Goal: Task Accomplishment & Management: Manage account settings

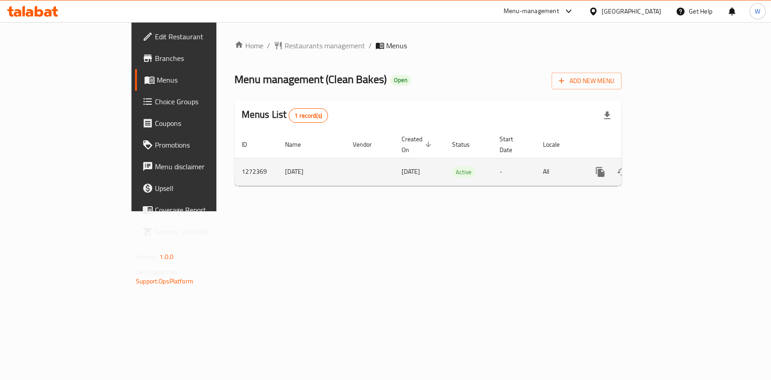
click at [676, 162] on link "enhanced table" at bounding box center [665, 172] width 22 height 22
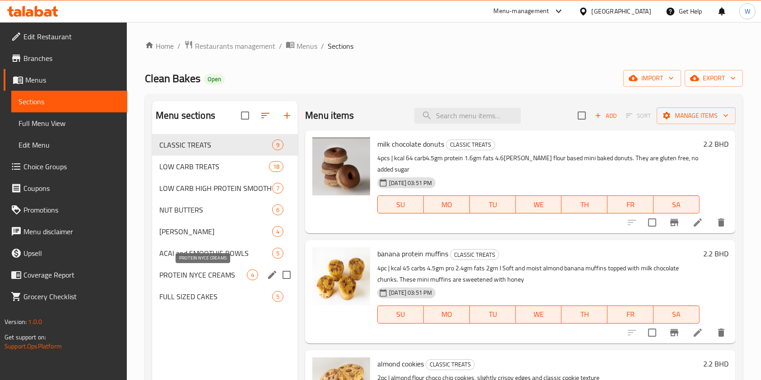
click at [207, 274] on span "PROTEIN NYCE CREAMS" at bounding box center [203, 275] width 88 height 11
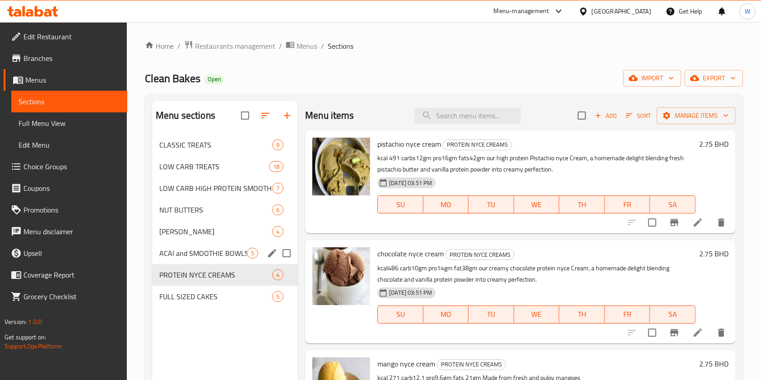
click at [206, 237] on div "CHIA PUDDINGS 4" at bounding box center [225, 232] width 146 height 22
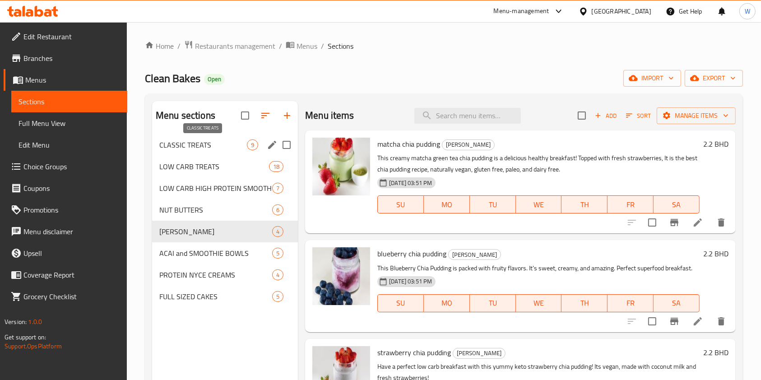
click at [219, 149] on span "CLASSIC TREATS" at bounding box center [203, 145] width 88 height 11
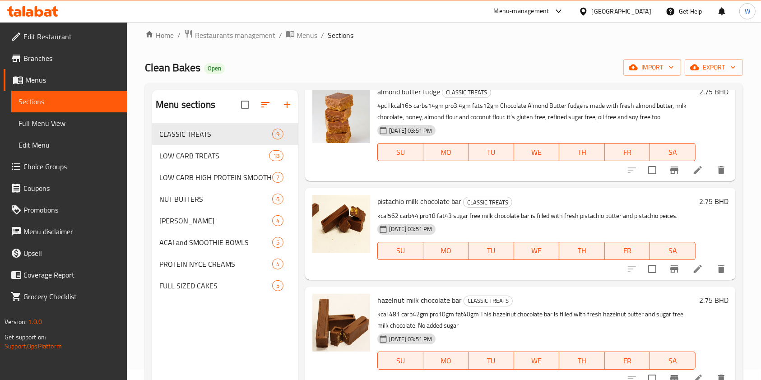
scroll to position [6, 0]
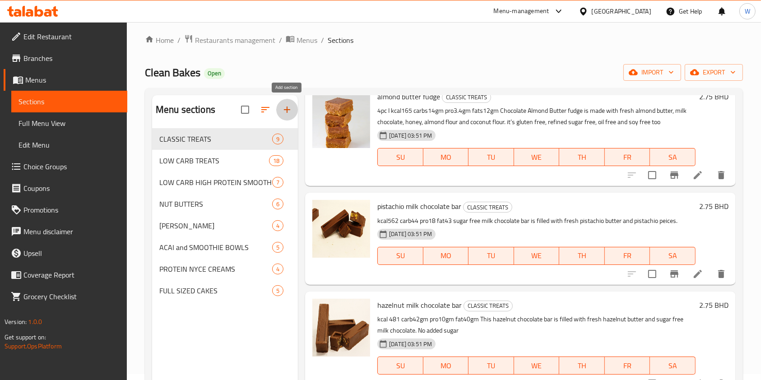
click at [289, 115] on button "button" at bounding box center [287, 110] width 22 height 22
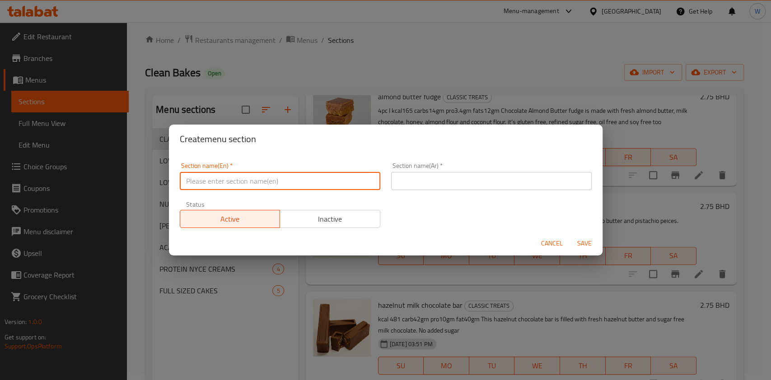
click at [229, 181] on input "text" at bounding box center [280, 181] width 200 height 18
paste input "baked cheesecake"
drag, startPoint x: 188, startPoint y: 182, endPoint x: 220, endPoint y: 178, distance: 32.4
click at [189, 182] on input "baked cheesecake" at bounding box center [280, 181] width 200 height 18
click at [210, 182] on input "Baked cheesecake" at bounding box center [280, 181] width 200 height 18
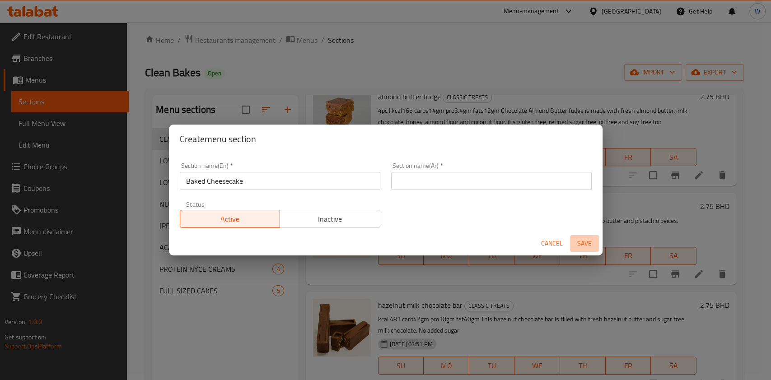
click at [581, 242] on span "Save" at bounding box center [584, 243] width 22 height 11
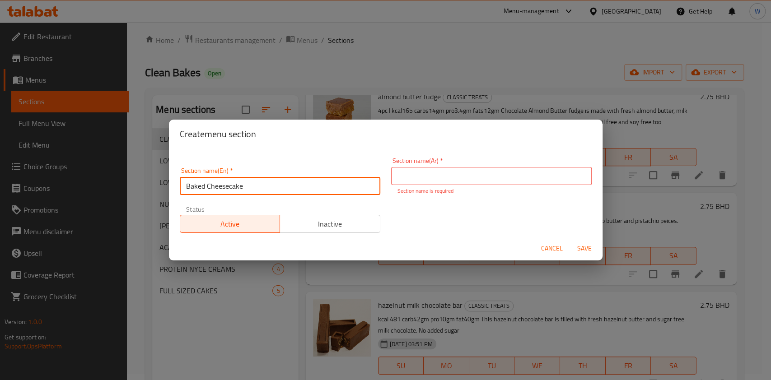
click at [303, 185] on input "Baked Cheesecake" at bounding box center [280, 186] width 200 height 18
paste input "baked c"
click at [291, 184] on input "baked cheesecake" at bounding box center [280, 186] width 200 height 18
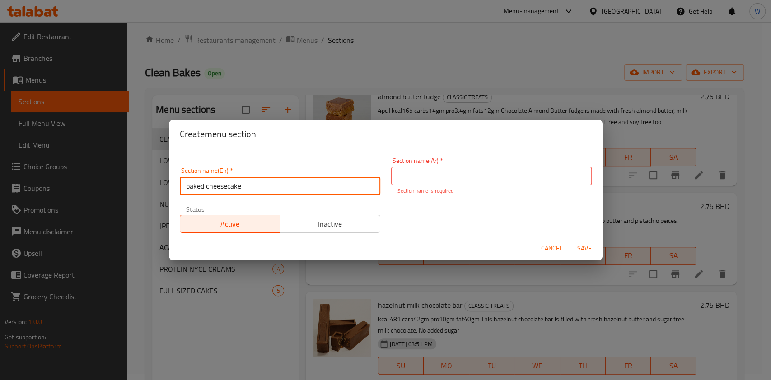
click at [291, 184] on input "baked cheesecake" at bounding box center [280, 186] width 200 height 18
type input "Baked Cheesecake"
click at [237, 192] on input "Baked Cheesecake" at bounding box center [280, 186] width 200 height 18
click at [238, 190] on input "Baked Cheesecake" at bounding box center [280, 186] width 200 height 18
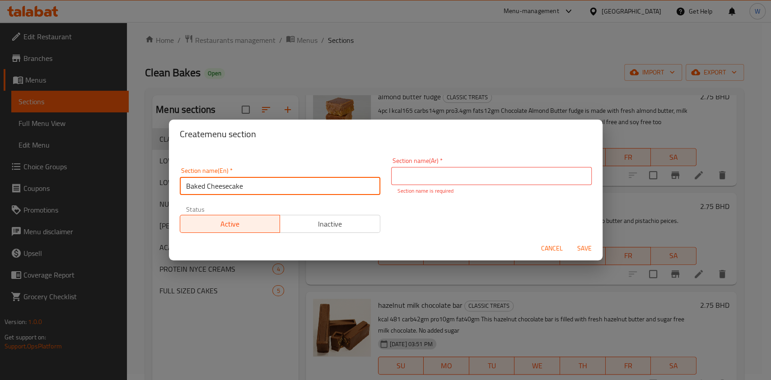
click at [238, 190] on input "Baked Cheesecake" at bounding box center [280, 186] width 200 height 18
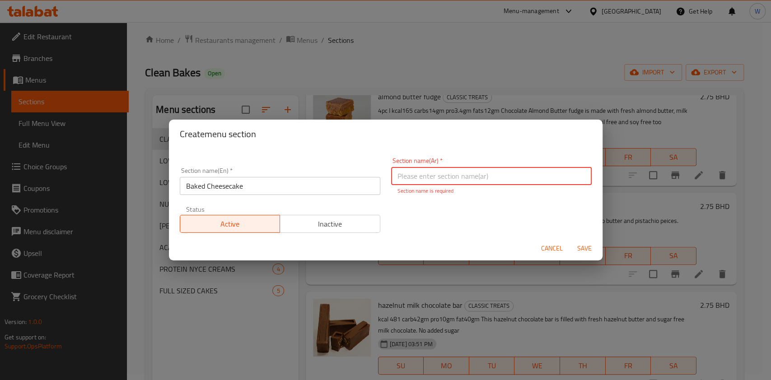
click at [449, 172] on input "text" at bounding box center [491, 176] width 200 height 18
paste input "تشيز كيك مخبوزة"
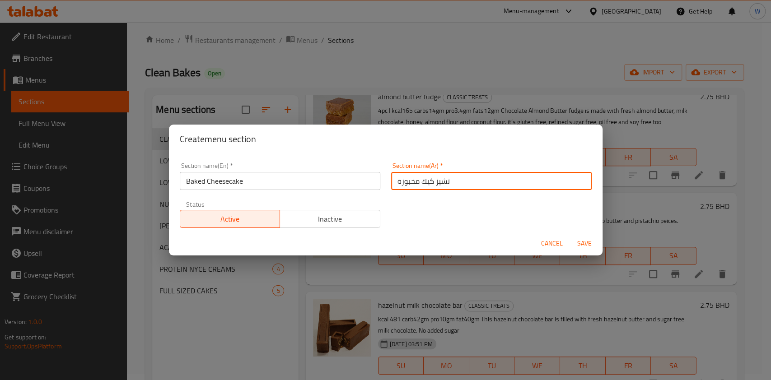
type input "تشيز كيك مخبوزة"
click at [584, 244] on span "Save" at bounding box center [584, 243] width 22 height 11
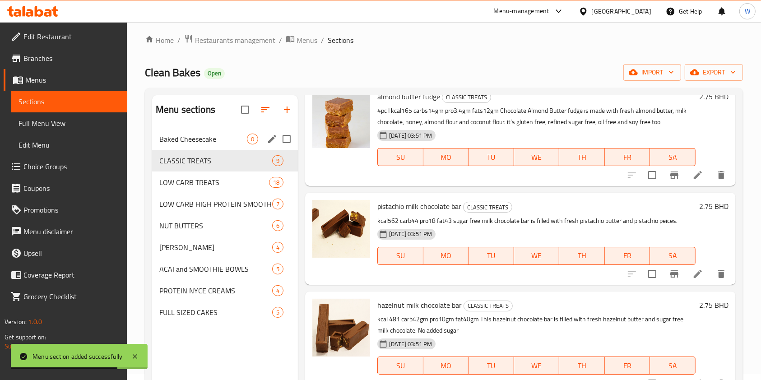
click at [233, 143] on span "Baked Cheesecake" at bounding box center [203, 139] width 88 height 11
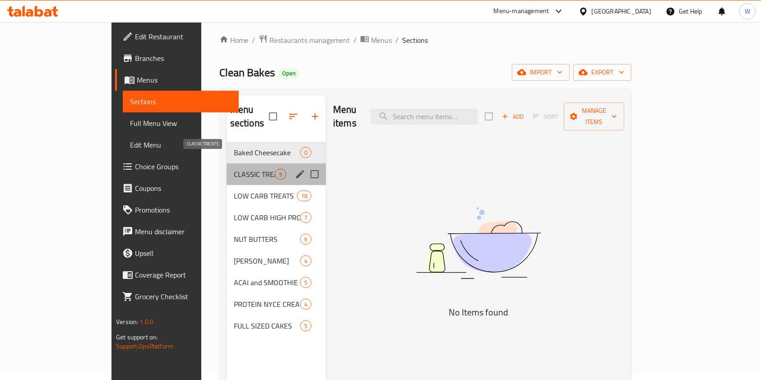
click at [234, 169] on span "CLASSIC TREATS" at bounding box center [254, 174] width 41 height 11
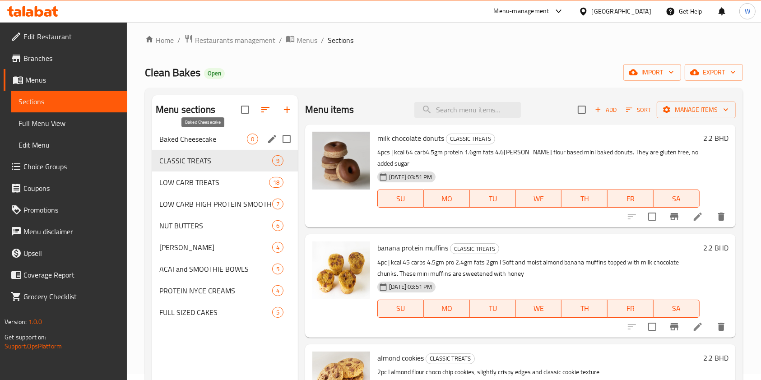
click at [187, 139] on span "Baked Cheesecake" at bounding box center [203, 139] width 88 height 11
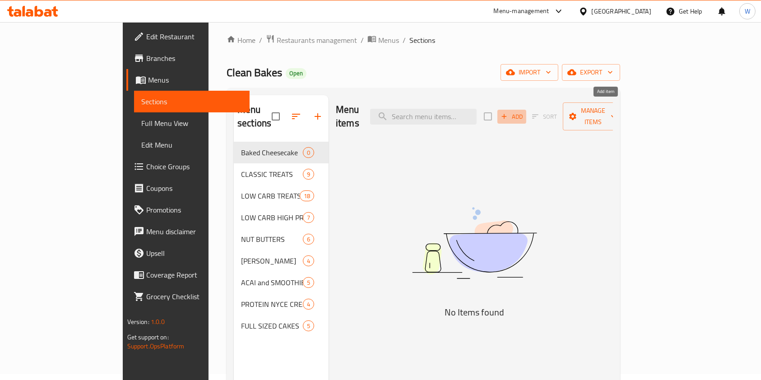
click at [508, 114] on icon "button" at bounding box center [504, 116] width 8 height 8
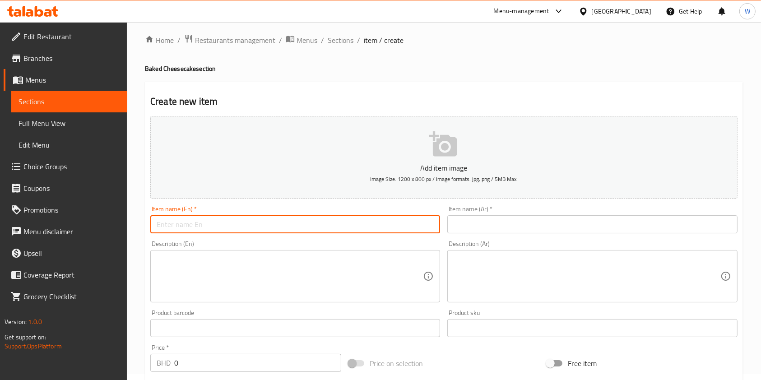
click at [298, 230] on input "text" at bounding box center [295, 224] width 290 height 18
paste input "Pistachio baked cheesecake"
type input "Pistachio baked cheesecake"
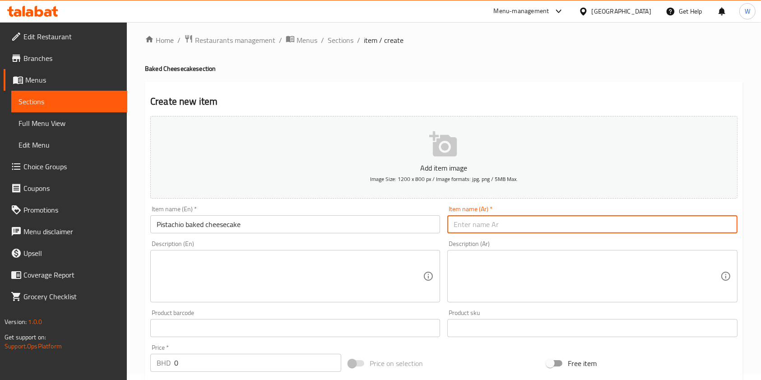
click at [489, 223] on input "text" at bounding box center [592, 224] width 290 height 18
paste input "تشيز كيك بالفستق"
type input "تشيز كيك بالفستق"
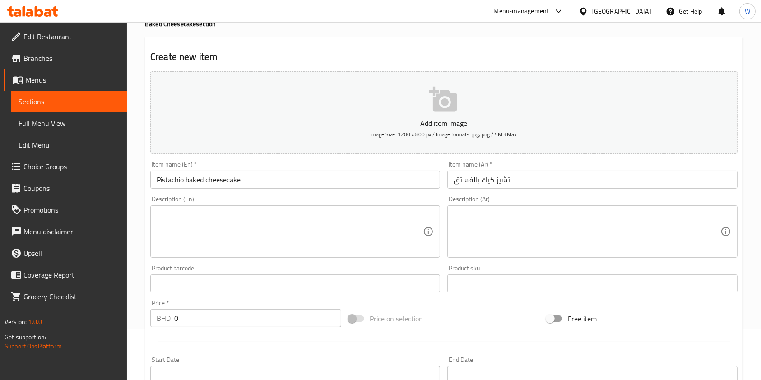
scroll to position [66, 0]
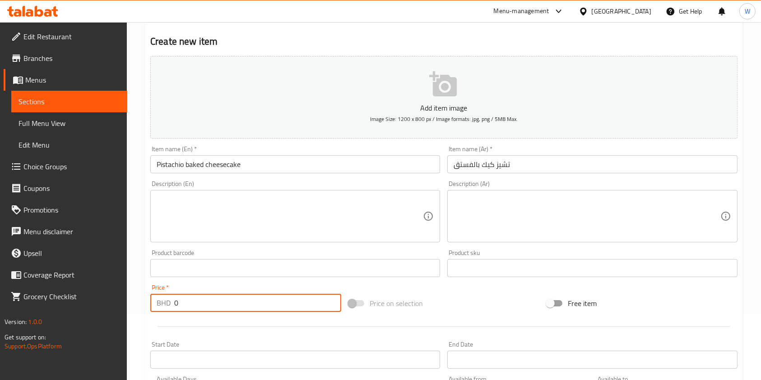
drag, startPoint x: 217, startPoint y: 294, endPoint x: 176, endPoint y: 297, distance: 41.6
click at [176, 296] on input "0" at bounding box center [257, 303] width 167 height 18
paste input "2.75"
type input "2.750"
click at [189, 322] on div at bounding box center [444, 327] width 595 height 22
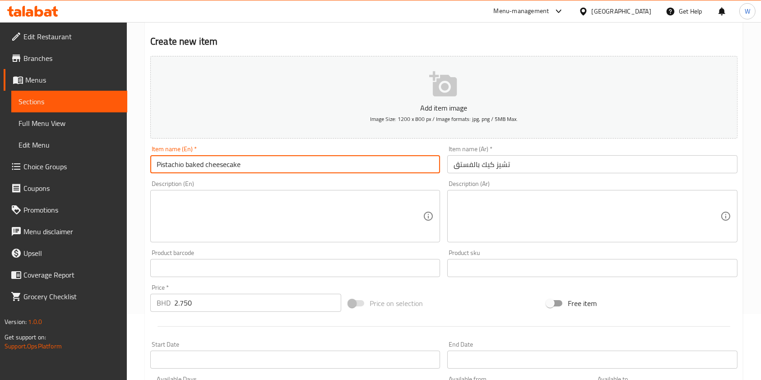
click at [209, 158] on input "Pistachio baked cheesecake" at bounding box center [295, 164] width 290 height 18
click at [233, 215] on textarea at bounding box center [290, 216] width 266 height 43
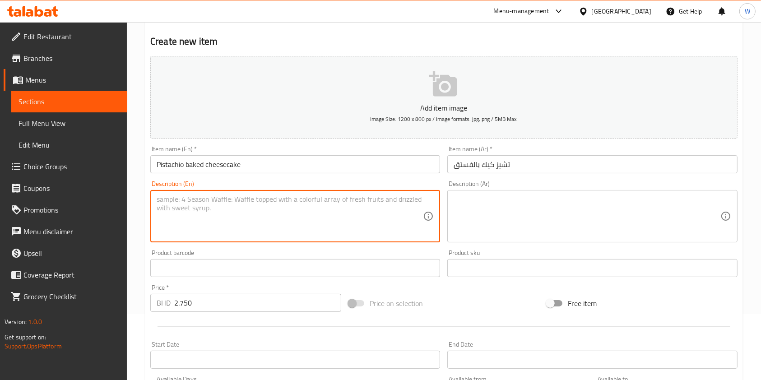
paste textarea "Creamy baked cheesecake topped with crunchy pistachios."
type textarea "Creamy baked cheesecake topped with crunchy pistachios."
click at [498, 232] on textarea at bounding box center [587, 216] width 266 height 43
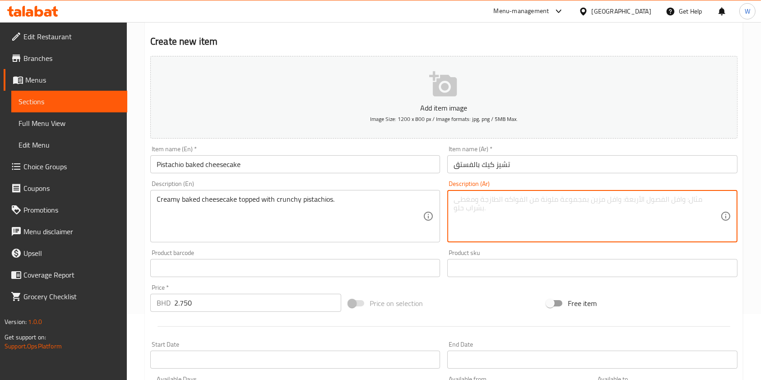
paste textarea "تشيز كيك مخبوز كريمي مع طبقة من الفستق المقرمش."
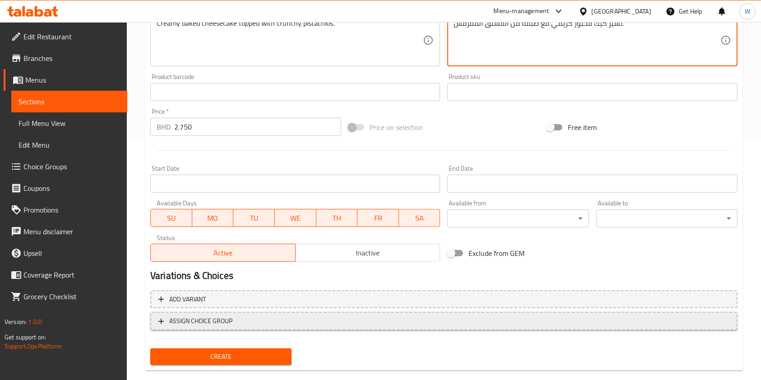
scroll to position [247, 0]
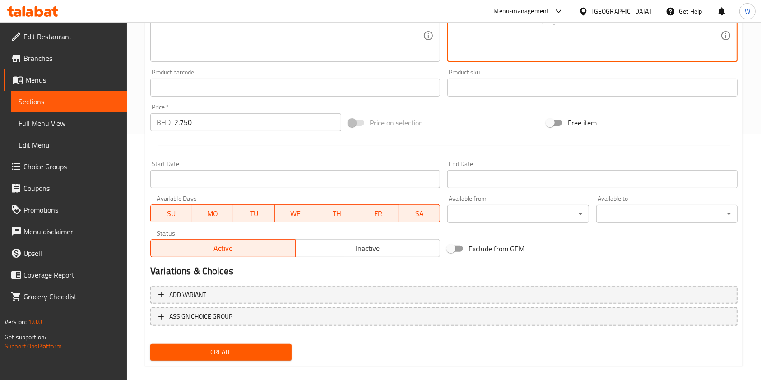
type textarea "تشيز كيك مخبوز كريمي مع طبقة من الفستق المقرمش."
click at [269, 339] on div "Add variant ASSIGN CHOICE GROUP" at bounding box center [444, 311] width 595 height 59
click at [271, 346] on button "Create" at bounding box center [220, 352] width 141 height 17
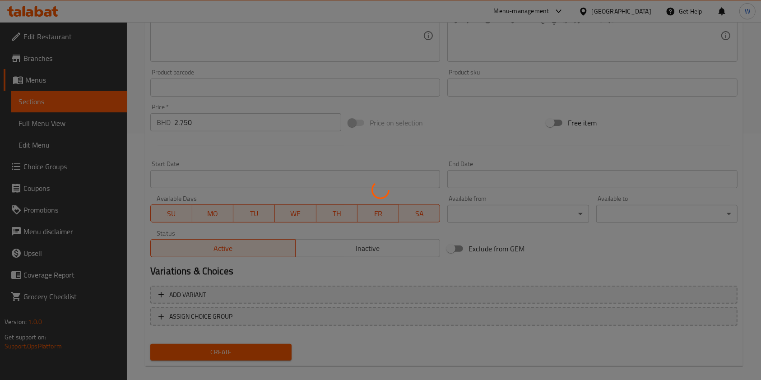
type input "0"
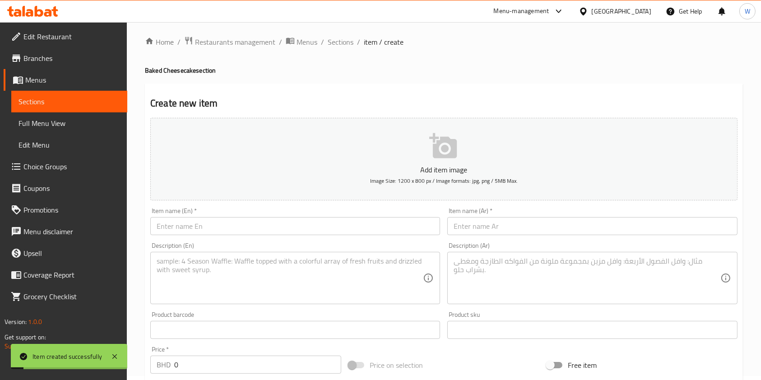
scroll to position [0, 0]
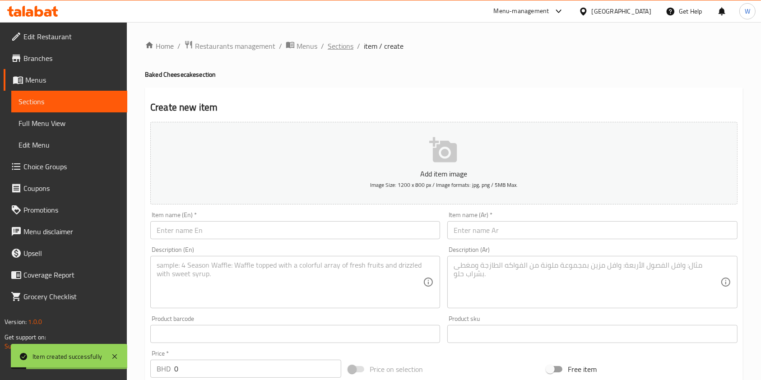
click at [336, 47] on span "Sections" at bounding box center [341, 46] width 26 height 11
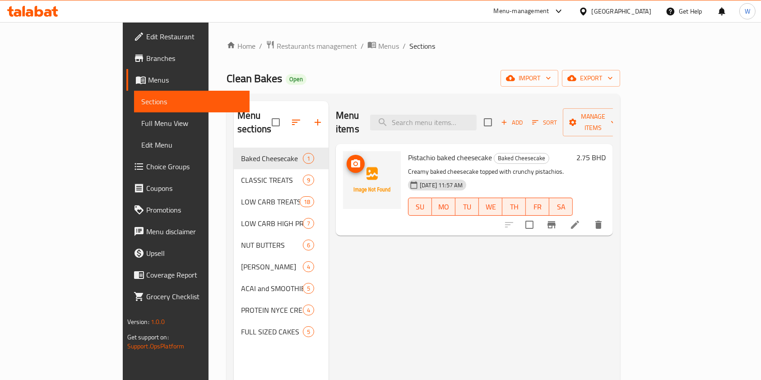
click at [350, 158] on icon "upload picture" at bounding box center [355, 163] width 11 height 11
click at [479, 255] on div "Menu items Add Sort Manage items Pistachio baked cheesecake Baked Cheesecake Cr…" at bounding box center [471, 291] width 284 height 380
click at [524, 117] on span "Add" at bounding box center [512, 122] width 24 height 10
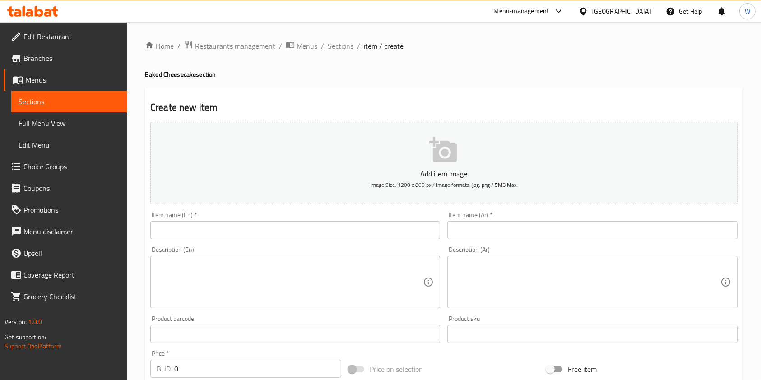
click at [339, 232] on input "text" at bounding box center [295, 230] width 290 height 18
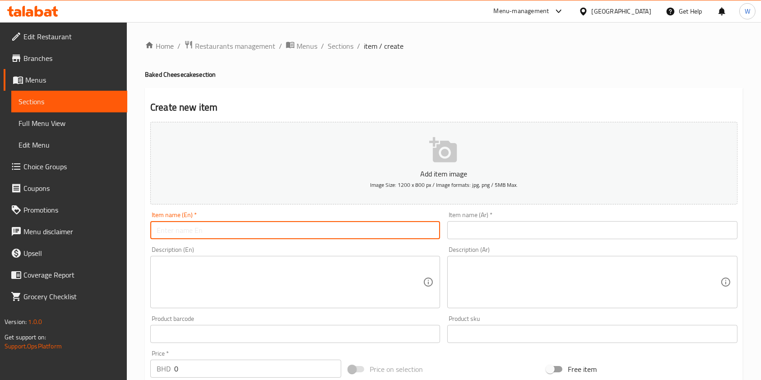
paste input "Double chocolate baked cheesecake"
type input "Double chocolate baked cheesecake"
click at [488, 231] on input "text" at bounding box center [592, 230] width 290 height 18
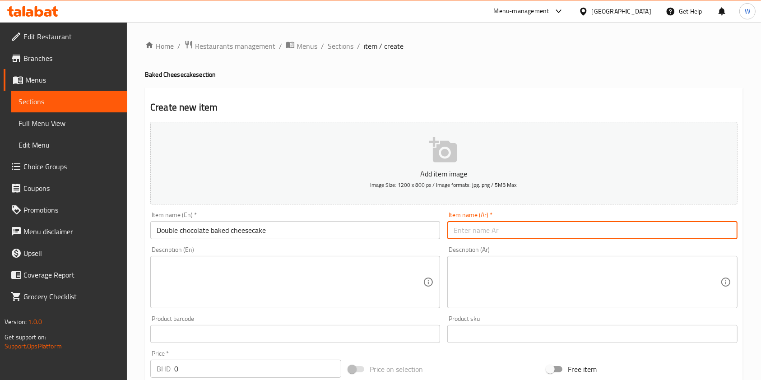
paste input "كعكة الجبن المخبوزة بالشوكولاتة المزدوجة"
type input "كعكة الجبن المخبوزة بالشوكولاتة المزدوجة"
click at [290, 297] on textarea at bounding box center [290, 282] width 266 height 43
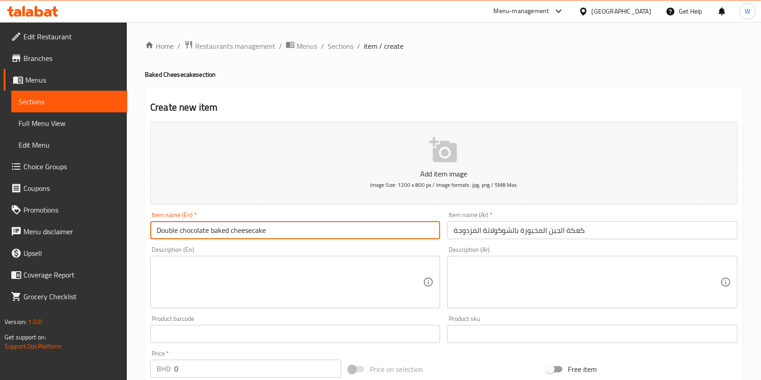
click at [236, 224] on input "Double chocolate baked cheesecake" at bounding box center [295, 230] width 290 height 18
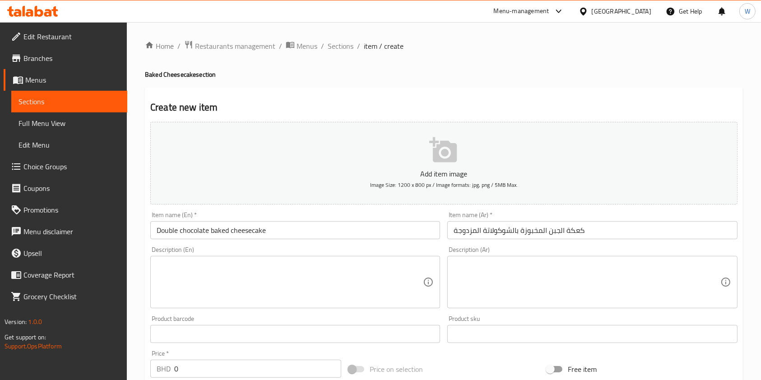
click at [261, 226] on input "Double chocolate baked cheesecake" at bounding box center [295, 230] width 290 height 18
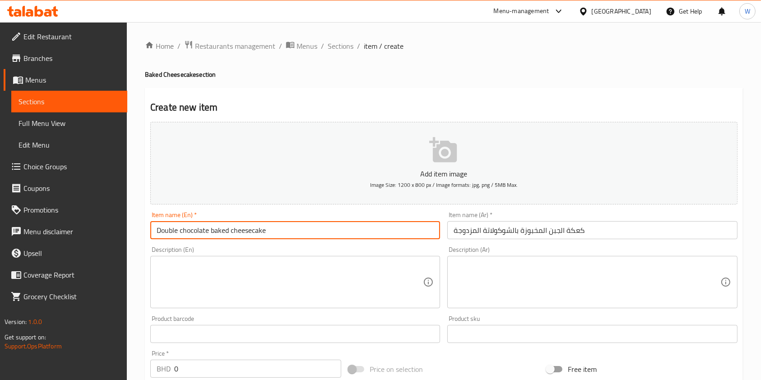
click at [261, 226] on input "Double chocolate baked cheesecake" at bounding box center [295, 230] width 290 height 18
click at [255, 261] on div "Description (En)" at bounding box center [295, 282] width 290 height 52
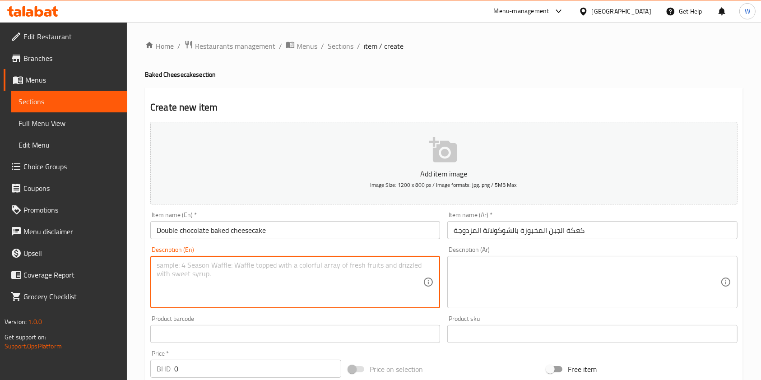
paste textarea "Rich baked cheesecake with layers of dark and milk chocolate."
type textarea "Rich baked cheesecake with layers of dark and milk chocolate."
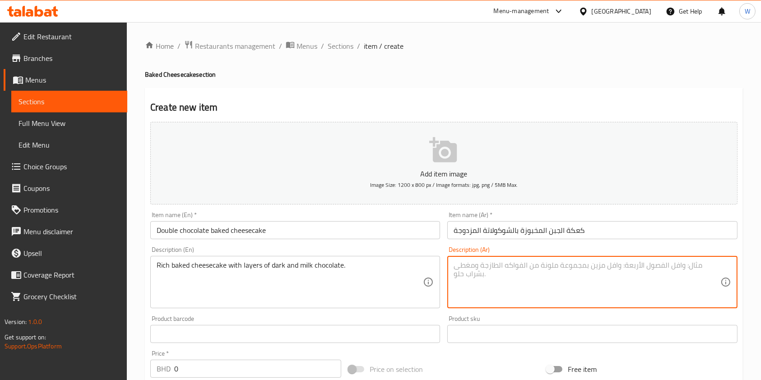
click at [464, 274] on textarea at bounding box center [587, 282] width 266 height 43
paste textarea "تشيز كيك مخبوز غني بطبقات من الشوكولاتة الداكنة والحليب."
type textarea "تشيز كيك مخبوز غني بطبقات من الشوكولاتة الداكنة والحليب."
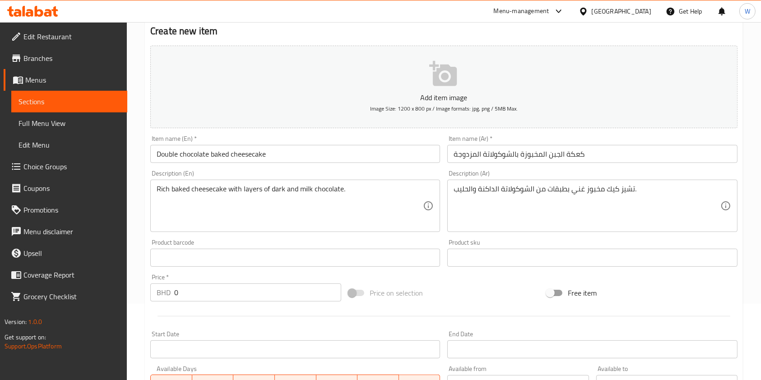
scroll to position [120, 0]
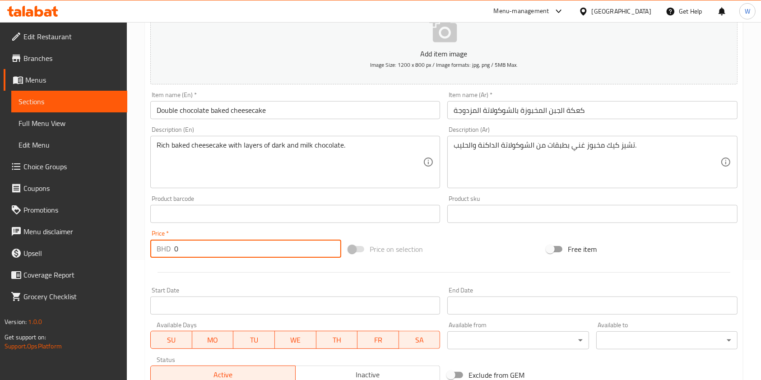
drag, startPoint x: 209, startPoint y: 247, endPoint x: 152, endPoint y: 254, distance: 57.8
click at [154, 249] on div "BHD 0 Price *" at bounding box center [245, 249] width 191 height 18
paste input "2.75"
type input "2.750"
click at [196, 273] on div at bounding box center [444, 272] width 595 height 22
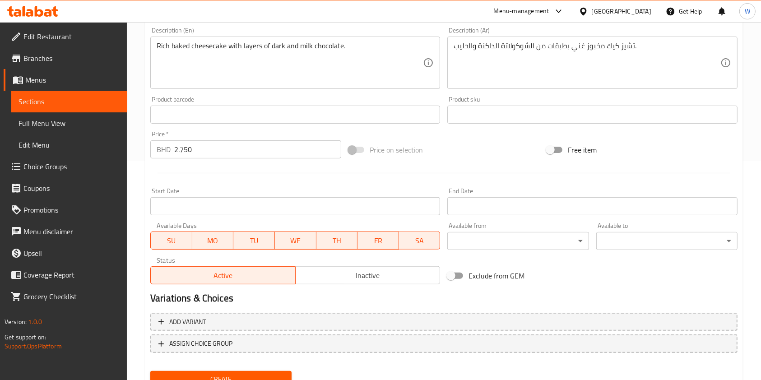
scroll to position [258, 0]
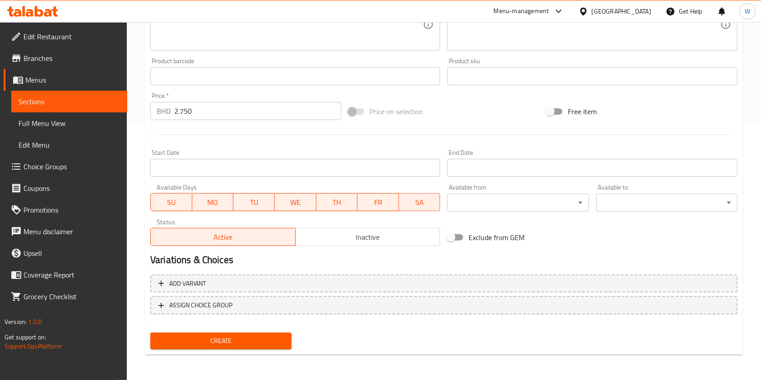
click at [258, 335] on span "Create" at bounding box center [221, 340] width 127 height 11
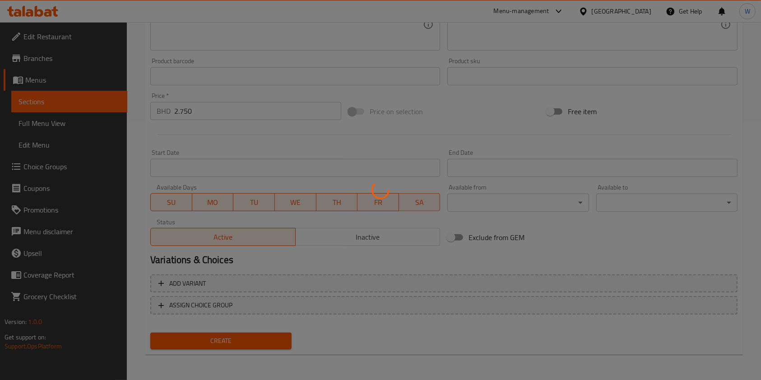
type input "0"
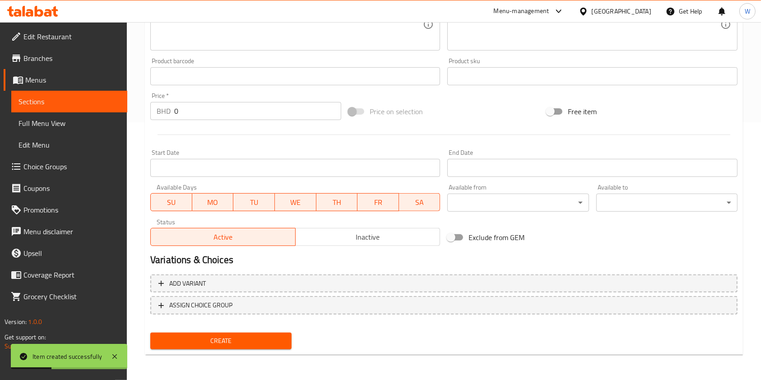
scroll to position [0, 0]
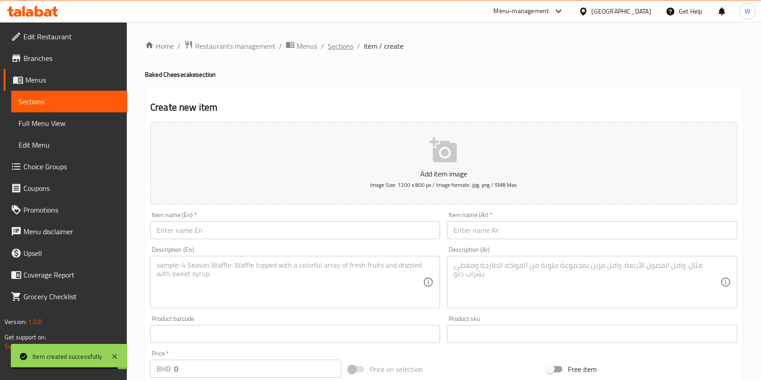
click at [344, 42] on span "Sections" at bounding box center [341, 46] width 26 height 11
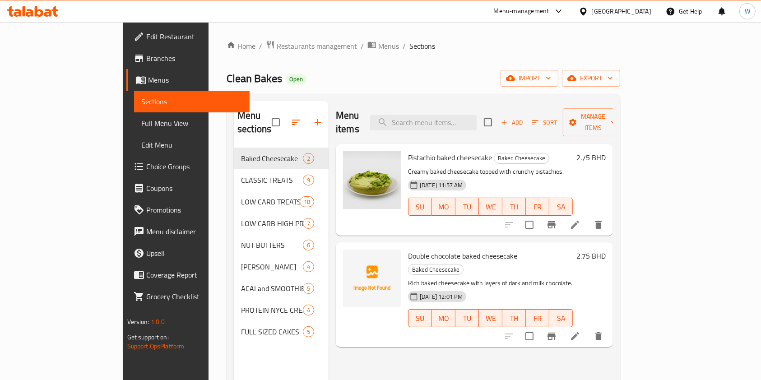
click at [449, 309] on button "MO" at bounding box center [443, 318] width 23 height 18
click at [351, 258] on icon "upload picture" at bounding box center [355, 262] width 9 height 8
click at [350, 257] on icon "upload picture" at bounding box center [355, 262] width 11 height 11
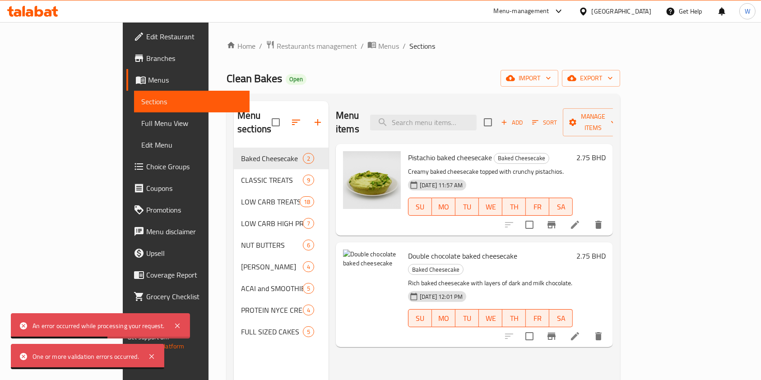
click at [459, 367] on div "Menu items Add Sort Manage items Pistachio baked cheesecake Baked Cheesecake Cr…" at bounding box center [471, 291] width 284 height 380
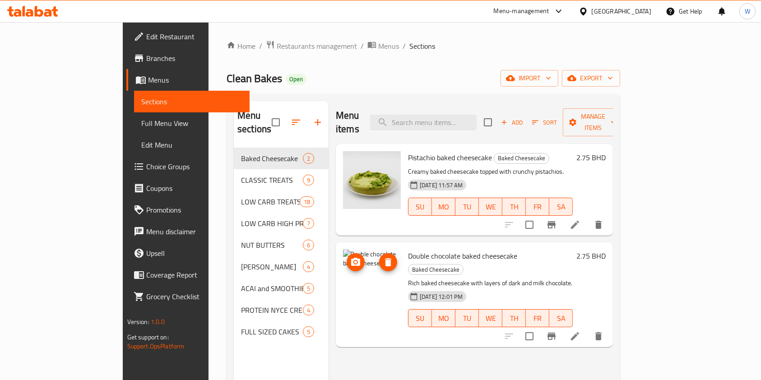
click at [347, 257] on span "upload picture" at bounding box center [356, 262] width 18 height 11
click at [526, 121] on button "Add" at bounding box center [512, 123] width 29 height 14
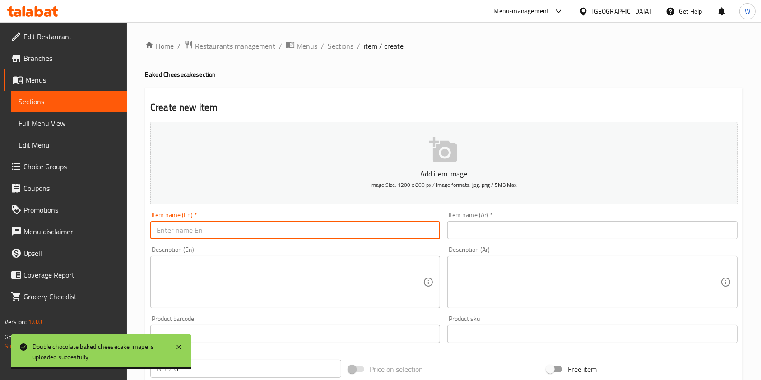
click at [246, 228] on input "text" at bounding box center [295, 230] width 290 height 18
paste input "Classic [US_STATE] baked cheesecake"
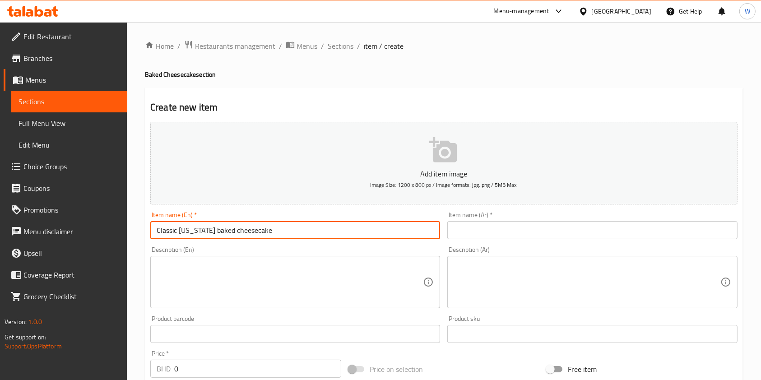
type input "Classic [US_STATE] baked cheesecake"
click at [537, 239] on input "text" at bounding box center [592, 230] width 290 height 18
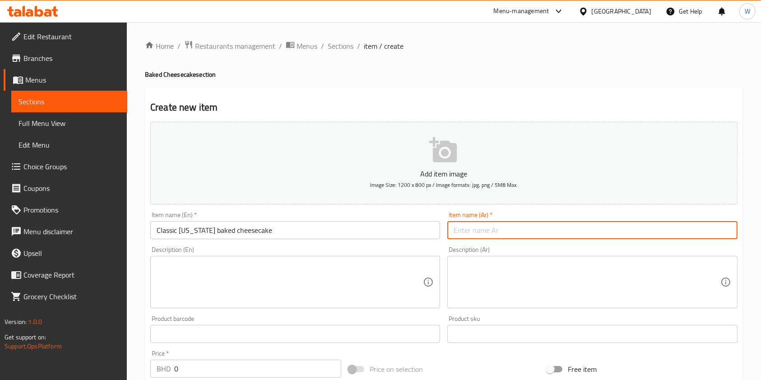
paste input "كعكة الجبن المخبوزة الكلاسيكية على طريقة نيويورك"
type input "كعكة الجبن المخبوزة الكلاسيكية على طريقة نيويورك"
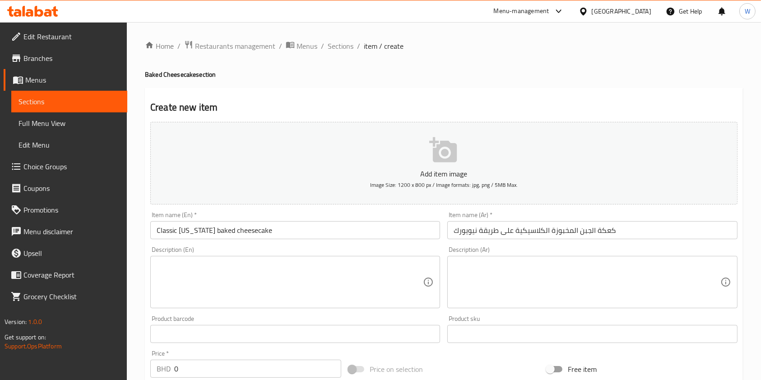
click at [274, 242] on div "Item name (En)   * Classic new York baked cheesecake Item name (En) *" at bounding box center [295, 225] width 297 height 35
copy div "Item name (En) *"
click at [344, 265] on textarea at bounding box center [290, 282] width 266 height 43
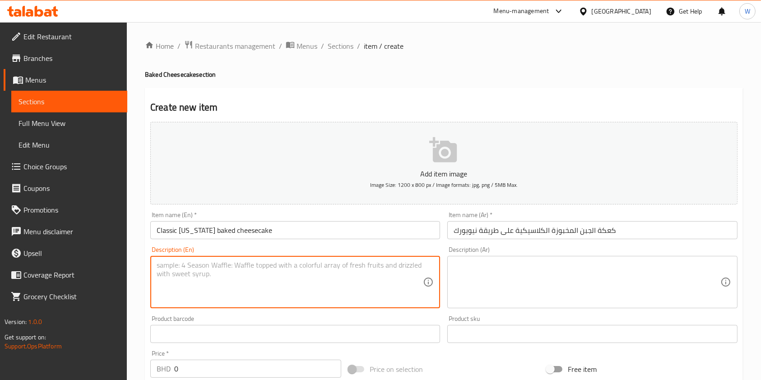
paste textarea "Creamy classic [US_STATE]-style baked cheesecake."
type textarea "Creamy classic [US_STATE]-style baked cheesecake."
click at [495, 302] on textarea at bounding box center [587, 282] width 266 height 43
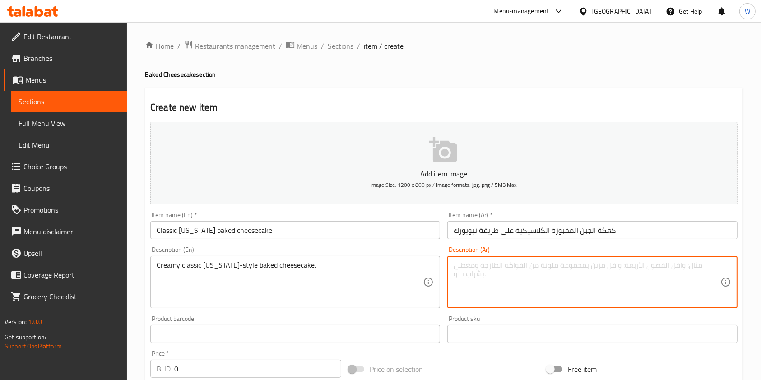
paste textarea "تشيز كيك نيويورك الكلاسيكي المخملي والمخبوز."
type textarea "تشيز كيك نيويورك الكلاسيكي المخملي والمخبوز."
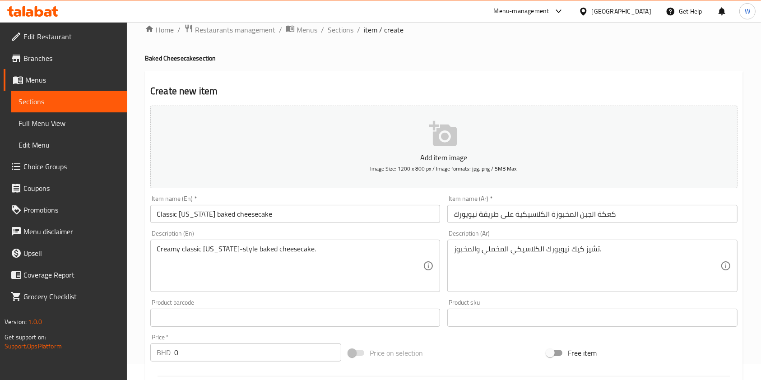
scroll to position [60, 0]
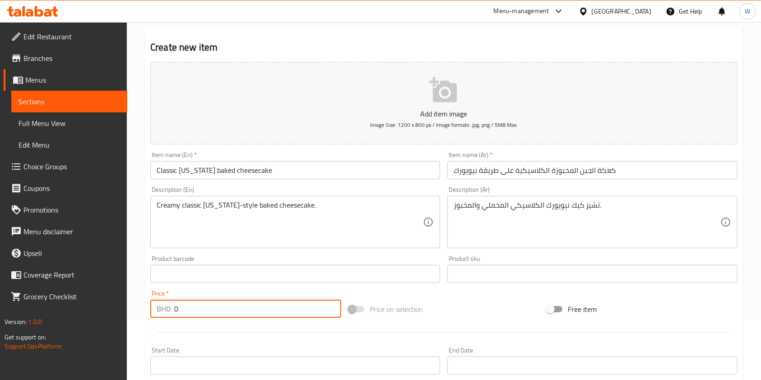
drag, startPoint x: 187, startPoint y: 309, endPoint x: 152, endPoint y: 314, distance: 35.6
click at [152, 314] on div "BHD 0 Price *" at bounding box center [245, 309] width 191 height 18
paste input "2.75"
type input "2.750"
drag, startPoint x: 197, startPoint y: 327, endPoint x: 214, endPoint y: 321, distance: 18.1
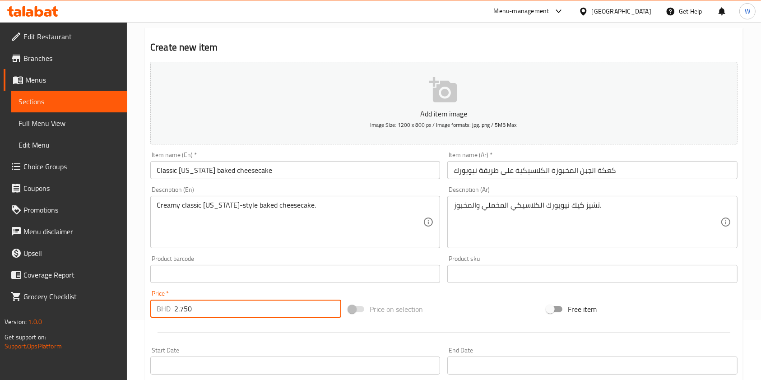
click at [198, 327] on div at bounding box center [444, 332] width 595 height 22
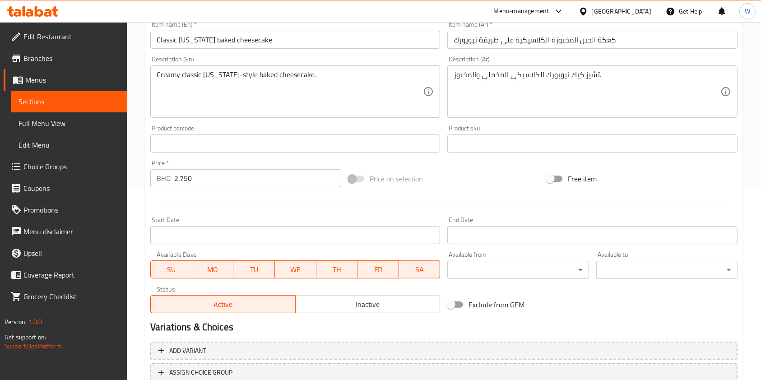
scroll to position [258, 0]
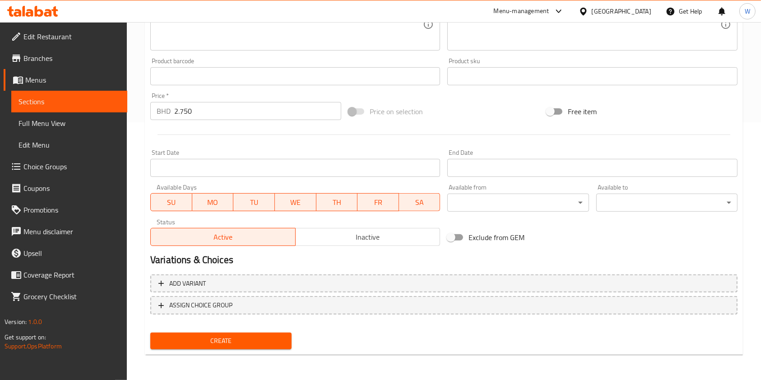
click at [238, 349] on div "Create" at bounding box center [221, 341] width 149 height 24
click at [244, 335] on span "Create" at bounding box center [221, 340] width 127 height 11
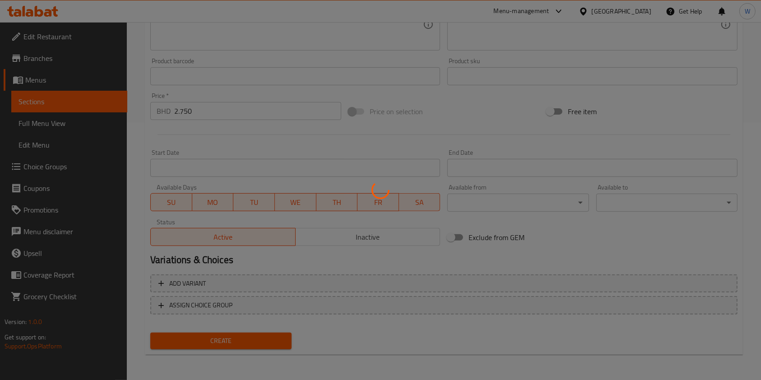
scroll to position [17, 0]
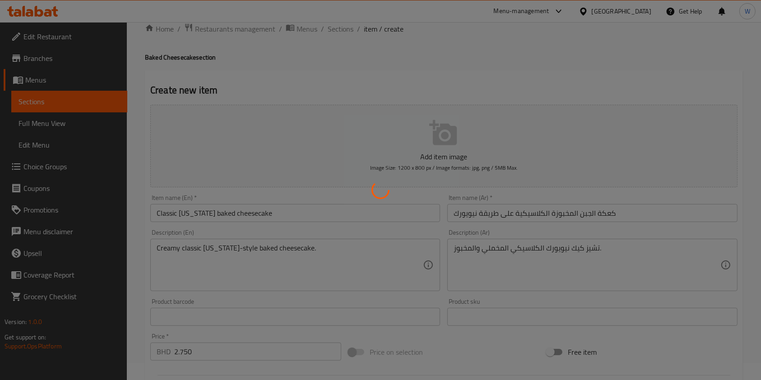
type input "0"
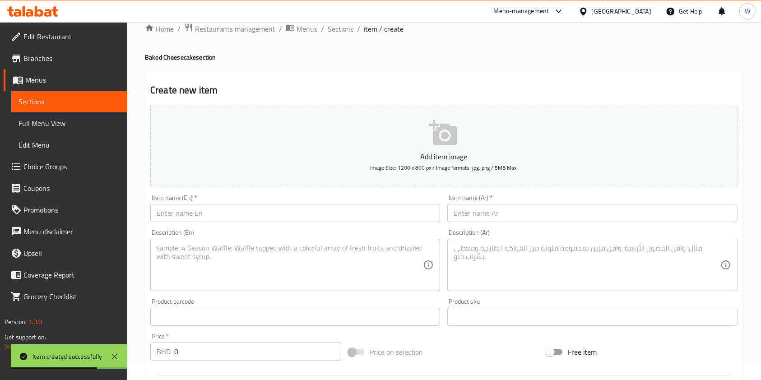
click at [348, 37] on div "Home / Restaurants management / Menus / Sections / item / create Baked Cheeseca…" at bounding box center [444, 313] width 598 height 580
click at [346, 31] on span "Sections" at bounding box center [341, 28] width 26 height 11
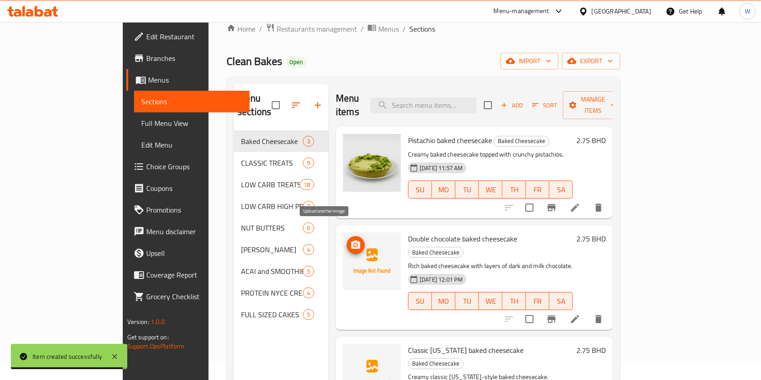
click at [347, 240] on span "upload picture" at bounding box center [356, 245] width 18 height 11
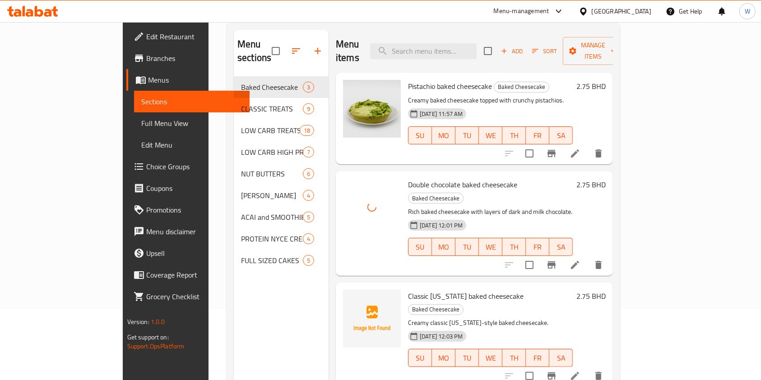
scroll to position [126, 0]
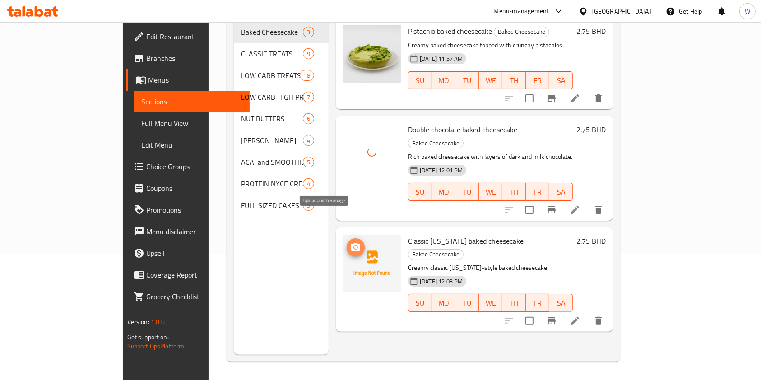
click at [351, 243] on icon "upload picture" at bounding box center [355, 247] width 9 height 8
click at [504, 325] on div "Menu items Add Sort Manage items Pistachio baked cheesecake Baked Cheesecake Cr…" at bounding box center [471, 165] width 284 height 380
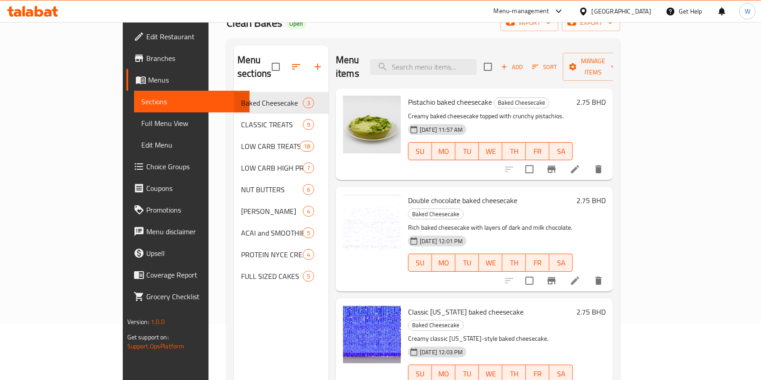
scroll to position [0, 0]
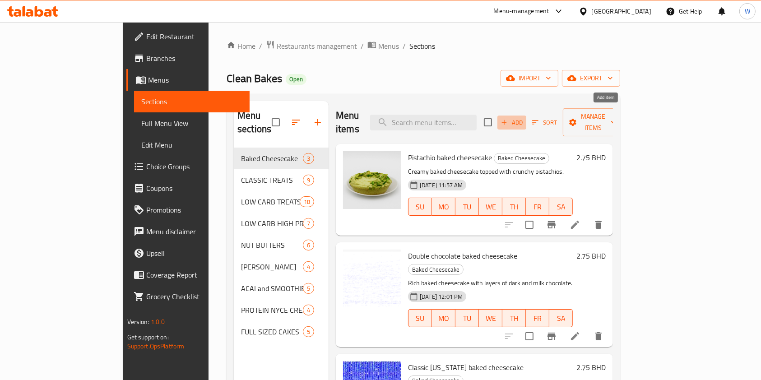
click at [508, 118] on icon "button" at bounding box center [504, 122] width 8 height 8
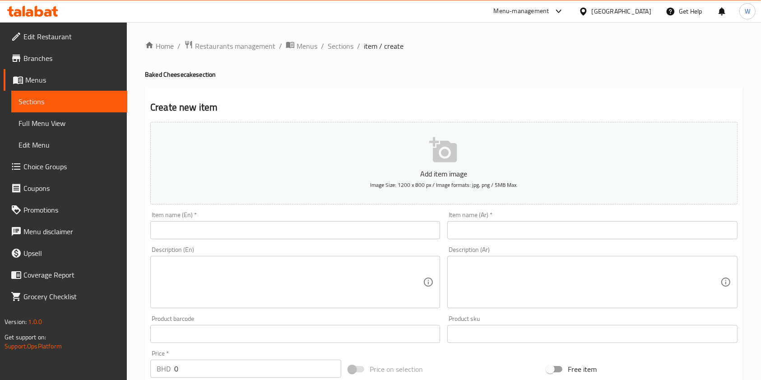
click at [223, 247] on div "Description (En) Description (En)" at bounding box center [295, 278] width 290 height 62
click at [235, 226] on input "text" at bounding box center [295, 230] width 290 height 18
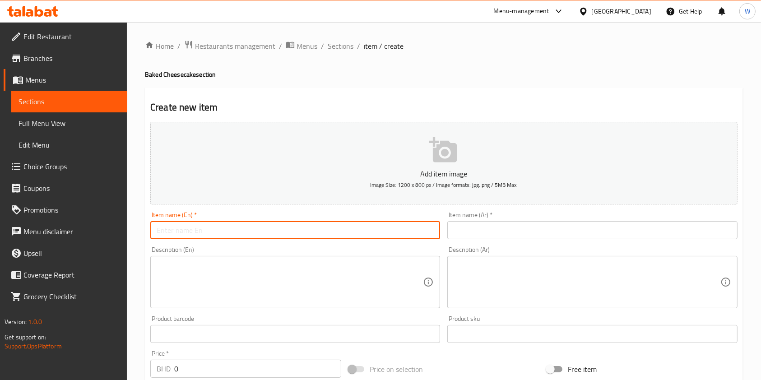
paste input "Strawberries and cream baked cheesecake"
type input "Strawberries and cream baked cheesecake"
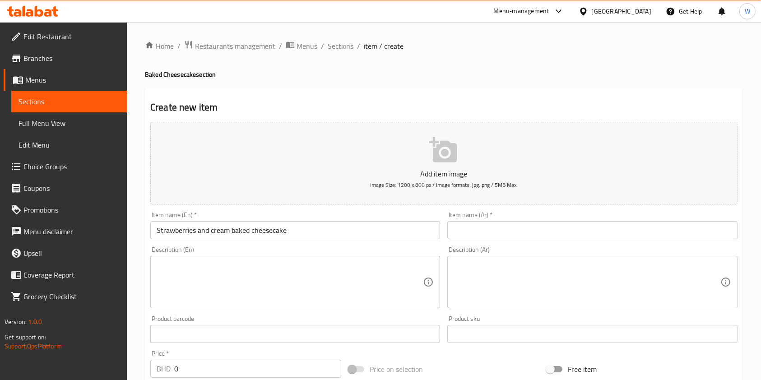
drag, startPoint x: 524, startPoint y: 219, endPoint x: 522, endPoint y: 233, distance: 15.0
click at [524, 223] on div "Item name (Ar)   * Item name (Ar) *" at bounding box center [592, 226] width 290 height 28
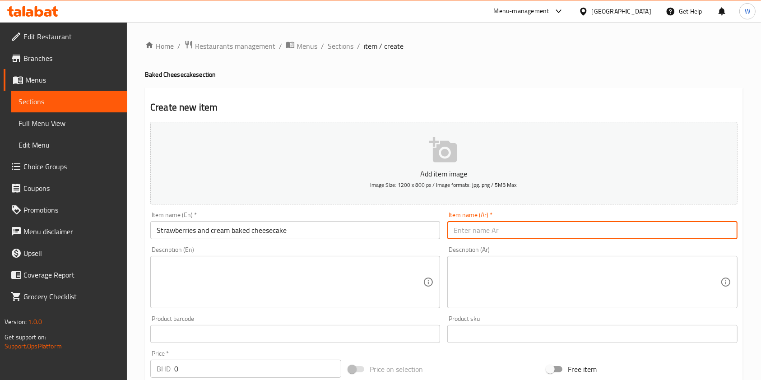
click at [522, 234] on input "text" at bounding box center [592, 230] width 290 height 18
paste input "تشيز كيك بالفراولة والكريمة"
type input "تشيز كيك بالفراولة والكريمة"
click at [311, 256] on div "Description (En) Description (En)" at bounding box center [295, 278] width 290 height 62
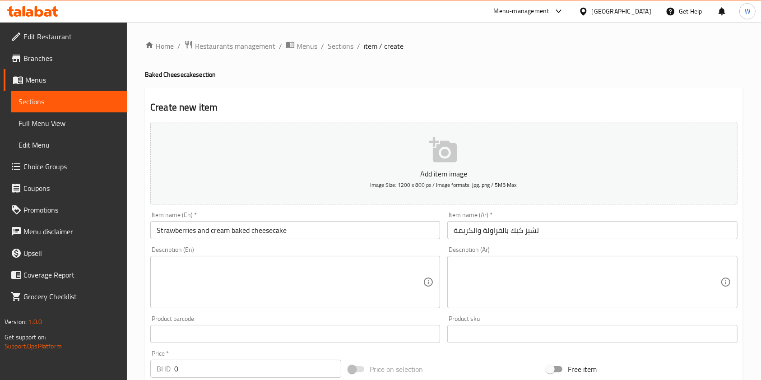
click at [272, 265] on textarea at bounding box center [290, 282] width 266 height 43
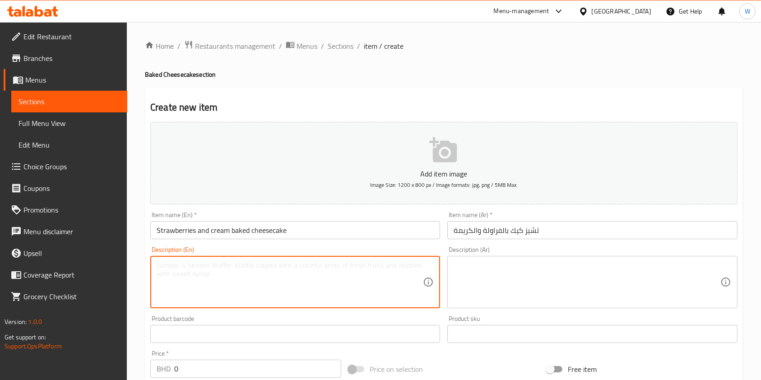
paste textarea "Baked cheesecake topped with fresh strawberries and creamy topping."
type textarea "Baked cheesecake topped with fresh strawberries and creamy topping."
click at [502, 289] on textarea at bounding box center [587, 282] width 266 height 43
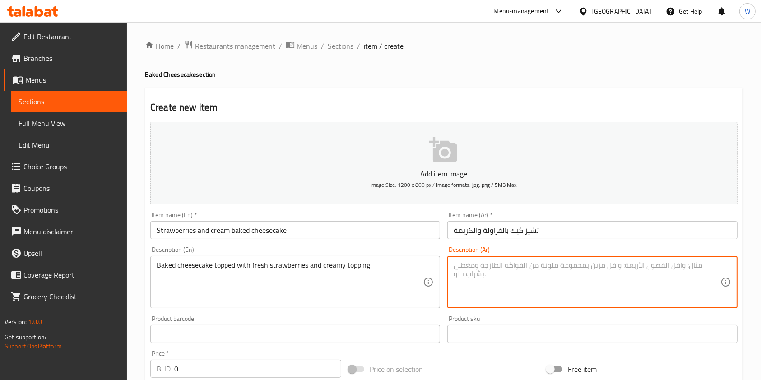
paste textarea "تشيز كيك مخبوز مع فراولة طازجة وطبقة كريمية."
type textarea "تشيز كيك مخبوز مع فراولة طازجة وطبقة كريمية."
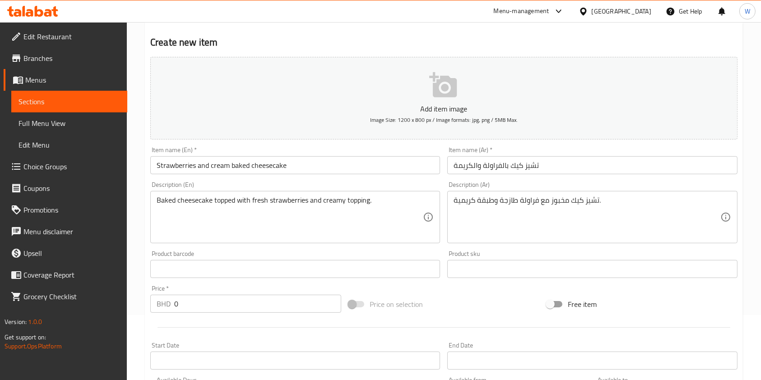
scroll to position [120, 0]
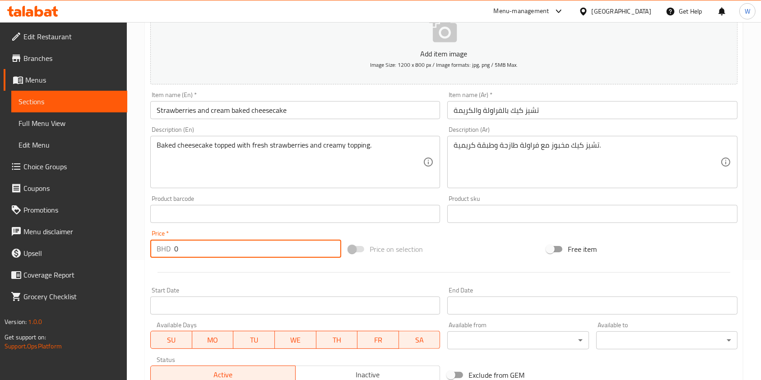
drag, startPoint x: 189, startPoint y: 253, endPoint x: 152, endPoint y: 259, distance: 37.0
click at [152, 256] on div "BHD 0 Price *" at bounding box center [245, 249] width 191 height 18
paste input "2.75"
click at [217, 258] on input "2.750" at bounding box center [257, 249] width 167 height 18
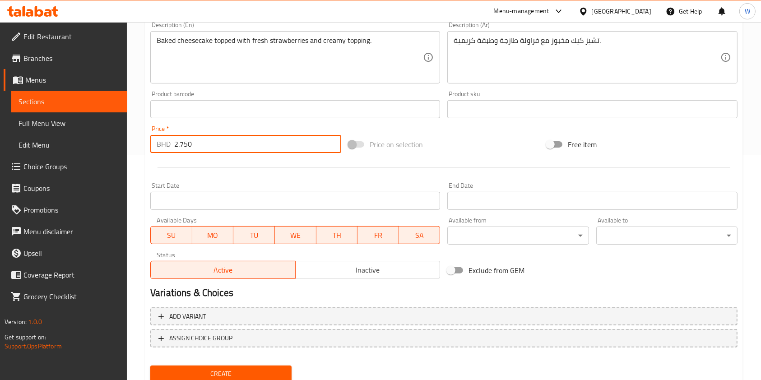
scroll to position [258, 0]
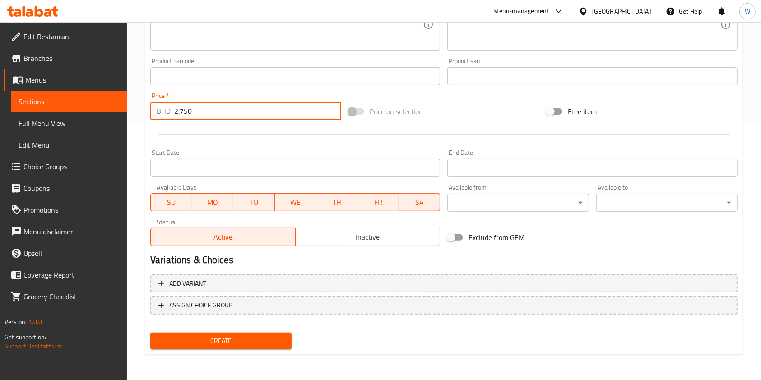
type input "2.750"
click at [249, 349] on button "Create" at bounding box center [220, 341] width 141 height 17
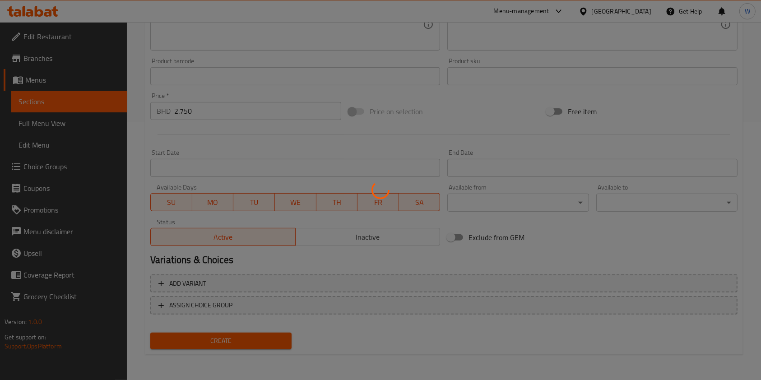
type input "0"
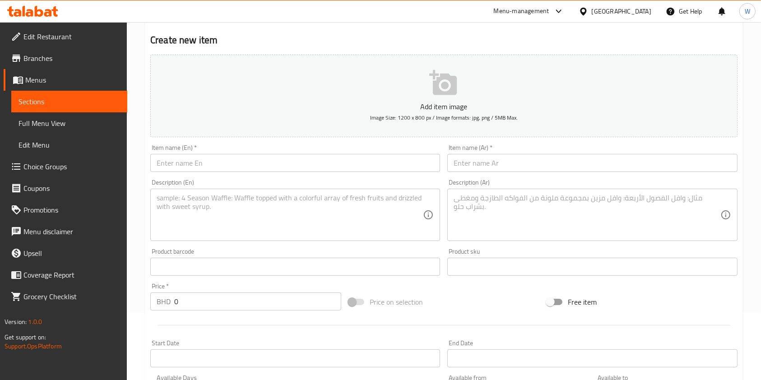
scroll to position [0, 0]
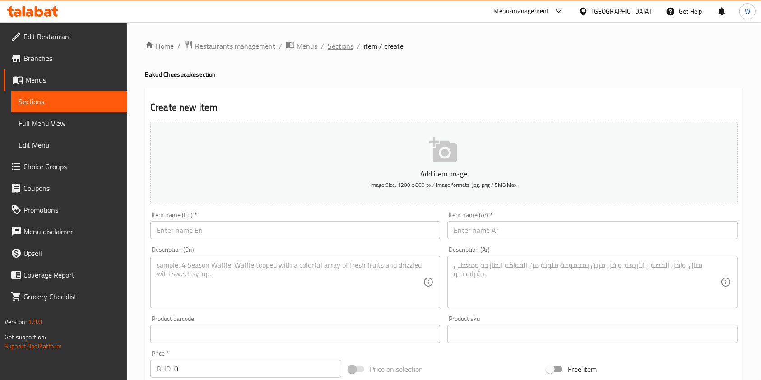
click at [340, 42] on span "Sections" at bounding box center [341, 46] width 26 height 11
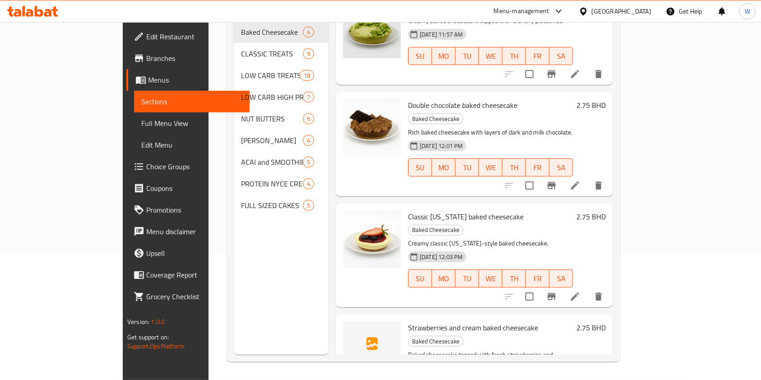
scroll to position [37, 0]
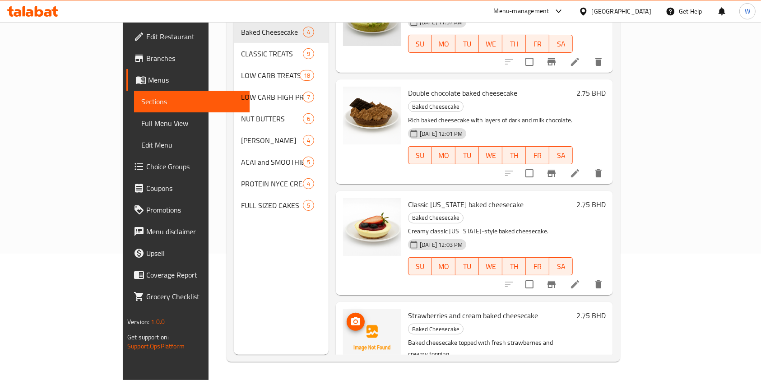
click at [351, 317] on icon "upload picture" at bounding box center [355, 321] width 9 height 8
click at [350, 316] on icon "upload picture" at bounding box center [355, 321] width 11 height 11
click at [343, 309] on img at bounding box center [372, 338] width 58 height 58
click at [354, 321] on circle "upload picture" at bounding box center [355, 322] width 3 height 3
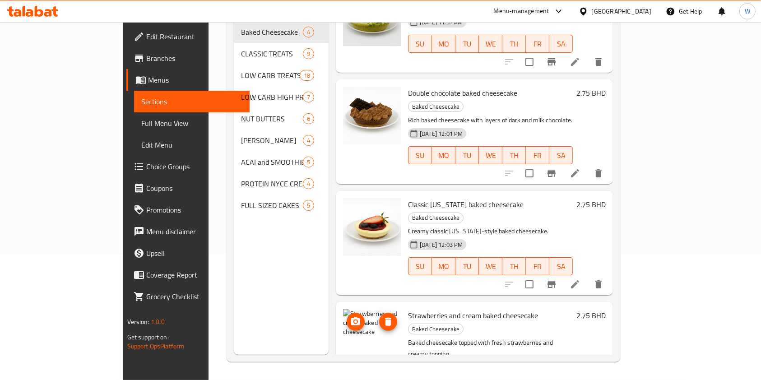
click at [383, 316] on icon "delete image" at bounding box center [388, 321] width 11 height 11
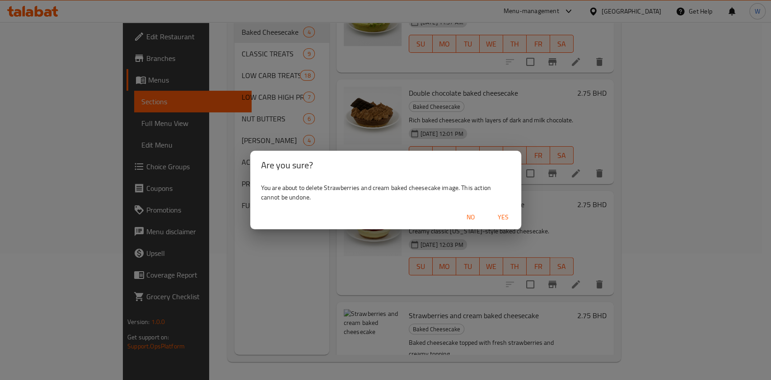
click at [502, 219] on span "Yes" at bounding box center [503, 217] width 22 height 11
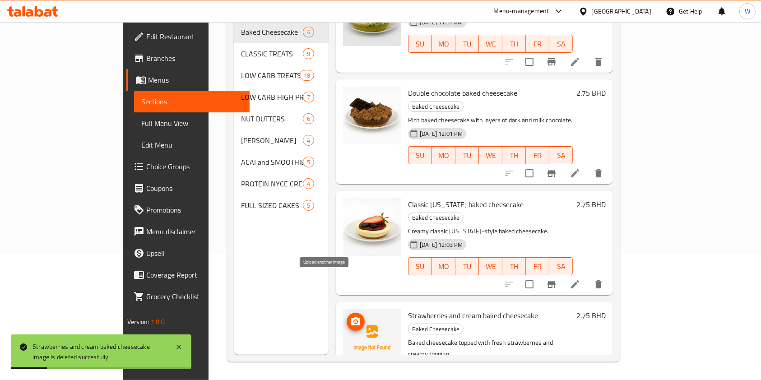
click at [350, 316] on icon "upload picture" at bounding box center [355, 321] width 11 height 11
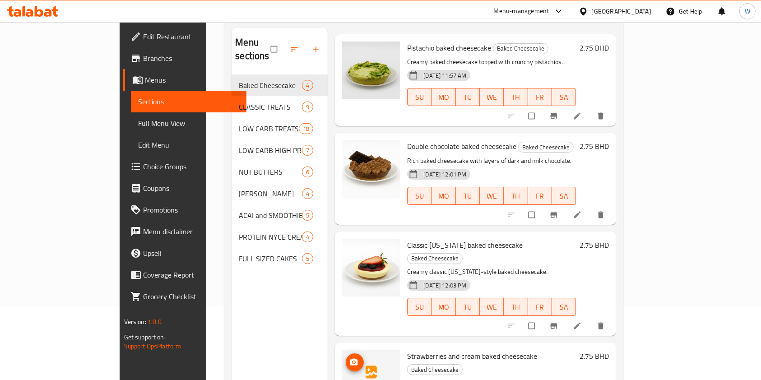
scroll to position [126, 0]
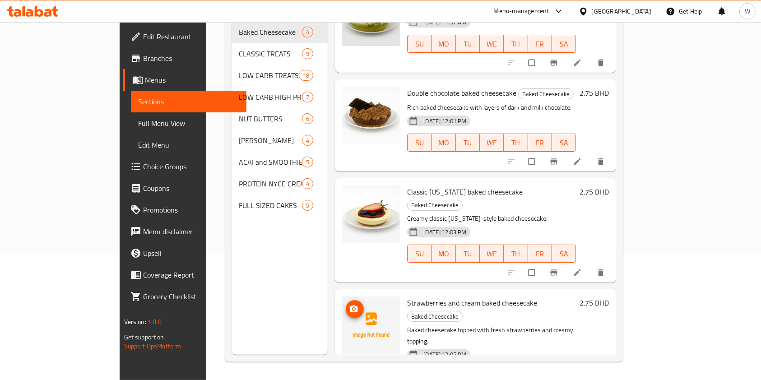
click at [350, 306] on icon "upload picture" at bounding box center [354, 309] width 8 height 7
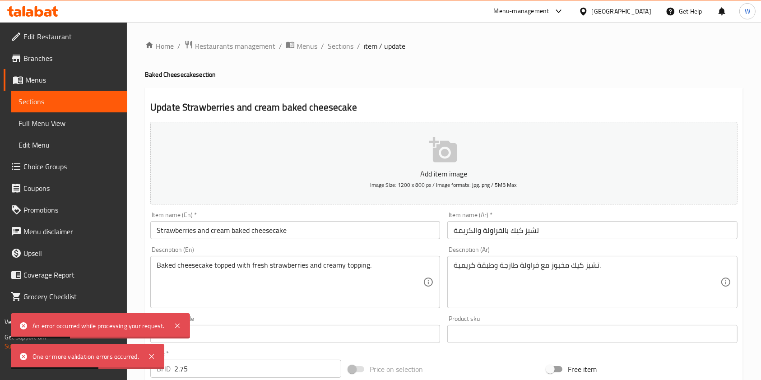
click at [366, 134] on div "Home / Restaurants management / Menus / Sections / item / update Baked Cheeseca…" at bounding box center [444, 330] width 598 height 580
click at [373, 142] on button "Add item image Image Size: 1200 x 800 px / Image formats: jpg, png / 5MB Max." at bounding box center [443, 163] width 587 height 83
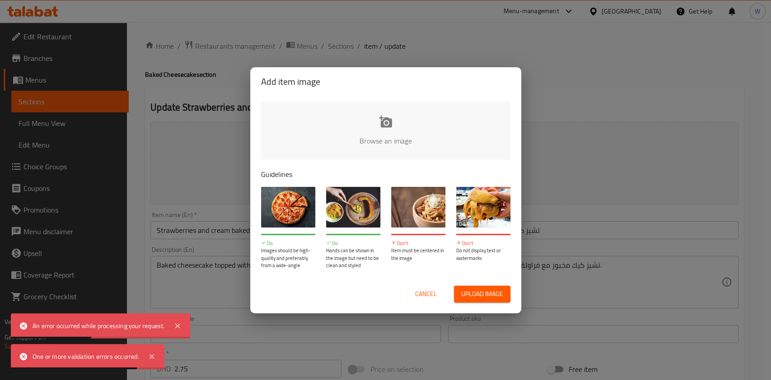
click at [329, 127] on input "file" at bounding box center [691, 144] width 860 height 84
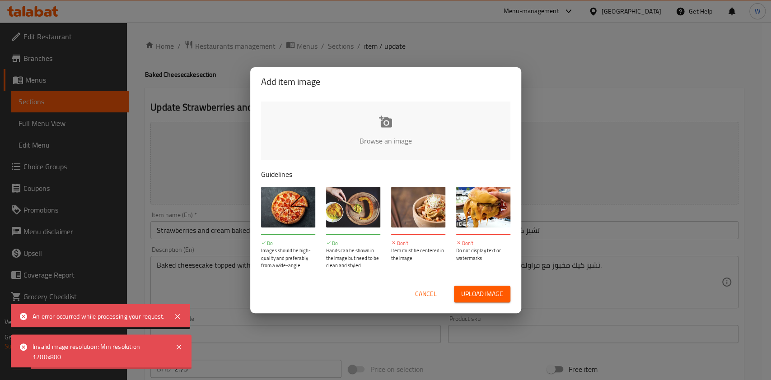
click at [381, 141] on input "file" at bounding box center [691, 144] width 860 height 84
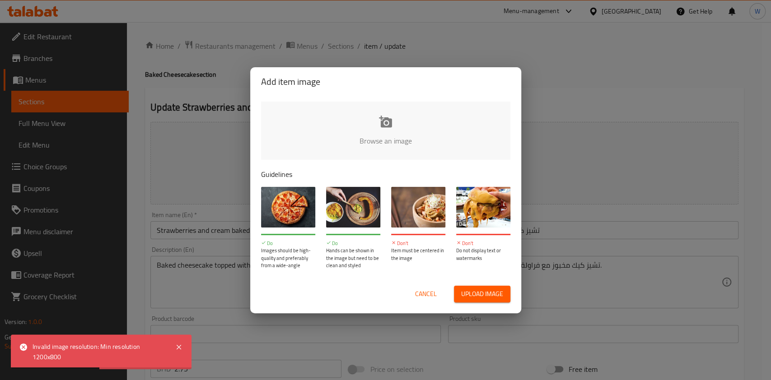
type input "C:\fakepath\1000243368.png"
